Goal: Transaction & Acquisition: Purchase product/service

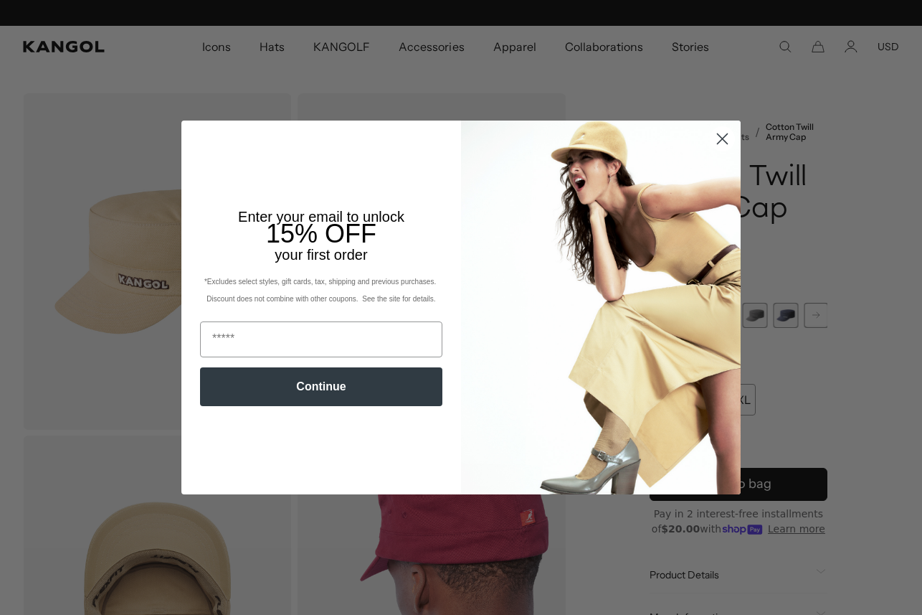
scroll to position [0, 295]
